Goal: Check status: Check status

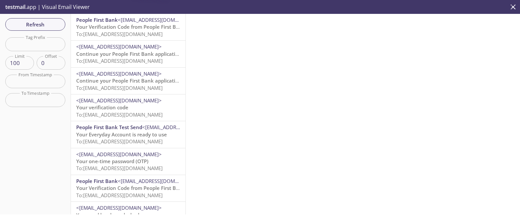
click at [96, 29] on span "Your Verification Code from People First Bank" at bounding box center [130, 26] width 109 height 7
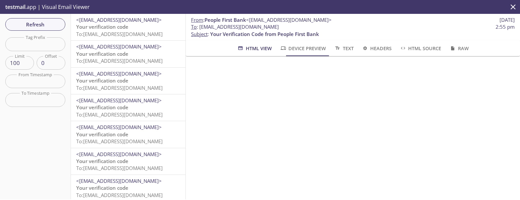
click at [500, 103] on iframe at bounding box center [353, 186] width 318 height 245
